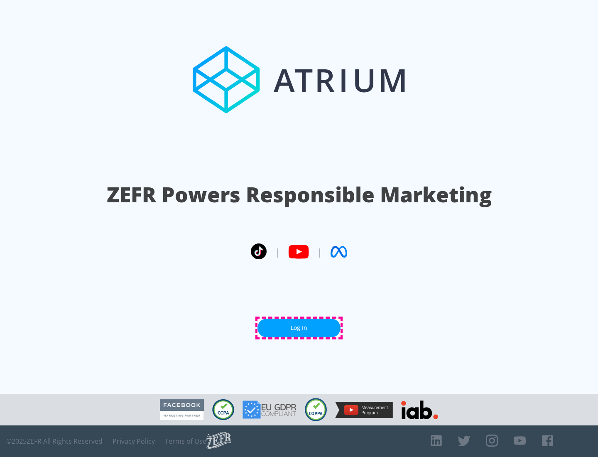
click at [299, 328] on link "Log In" at bounding box center [299, 328] width 83 height 19
